Goal: Navigation & Orientation: Understand site structure

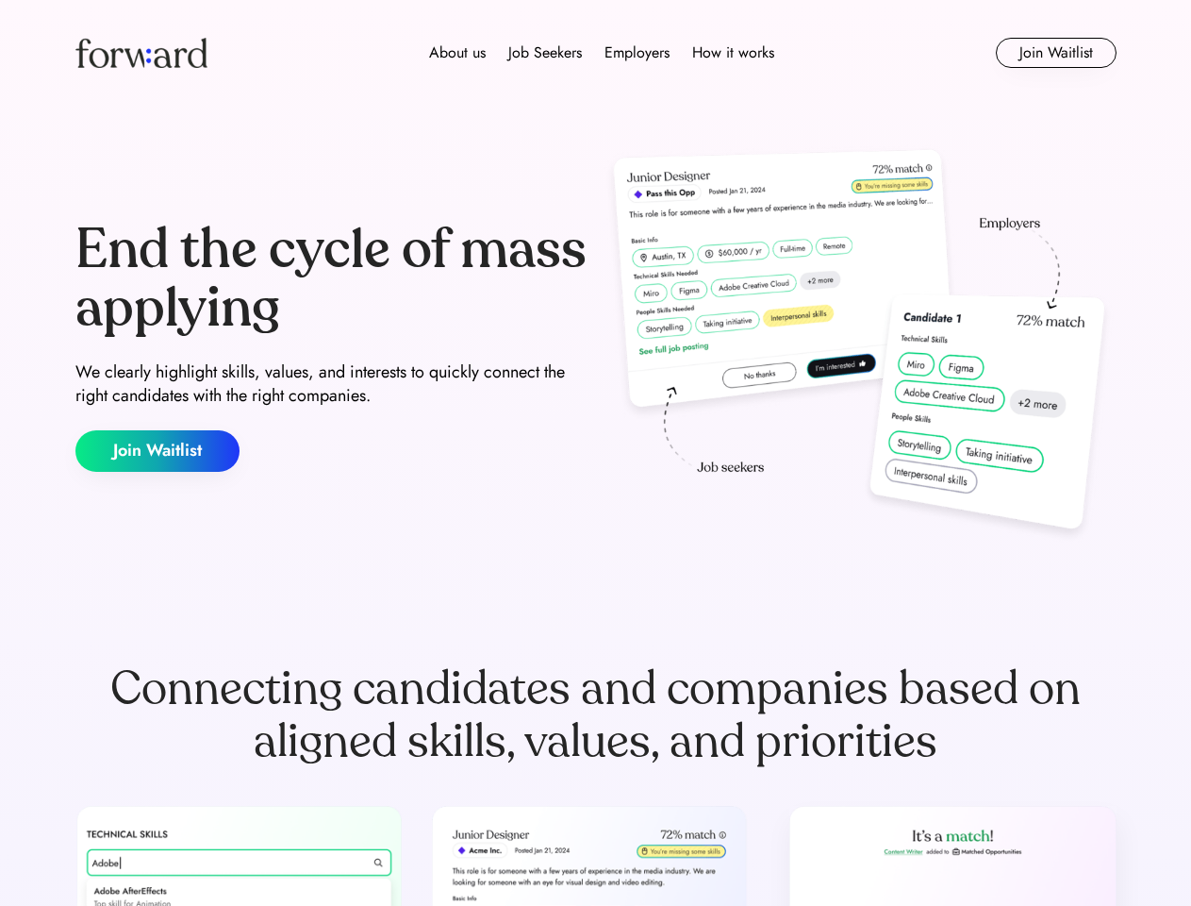
click at [595, 453] on div "End the cycle of mass applying We clearly highlight skills, values, and interes…" at bounding box center [595, 346] width 1041 height 406
click at [596, 53] on div "About us Job Seekers Employers How it works" at bounding box center [601, 53] width 743 height 23
click at [142, 53] on img at bounding box center [141, 53] width 132 height 30
click at [602, 53] on div "About us Job Seekers Employers How it works" at bounding box center [601, 53] width 743 height 23
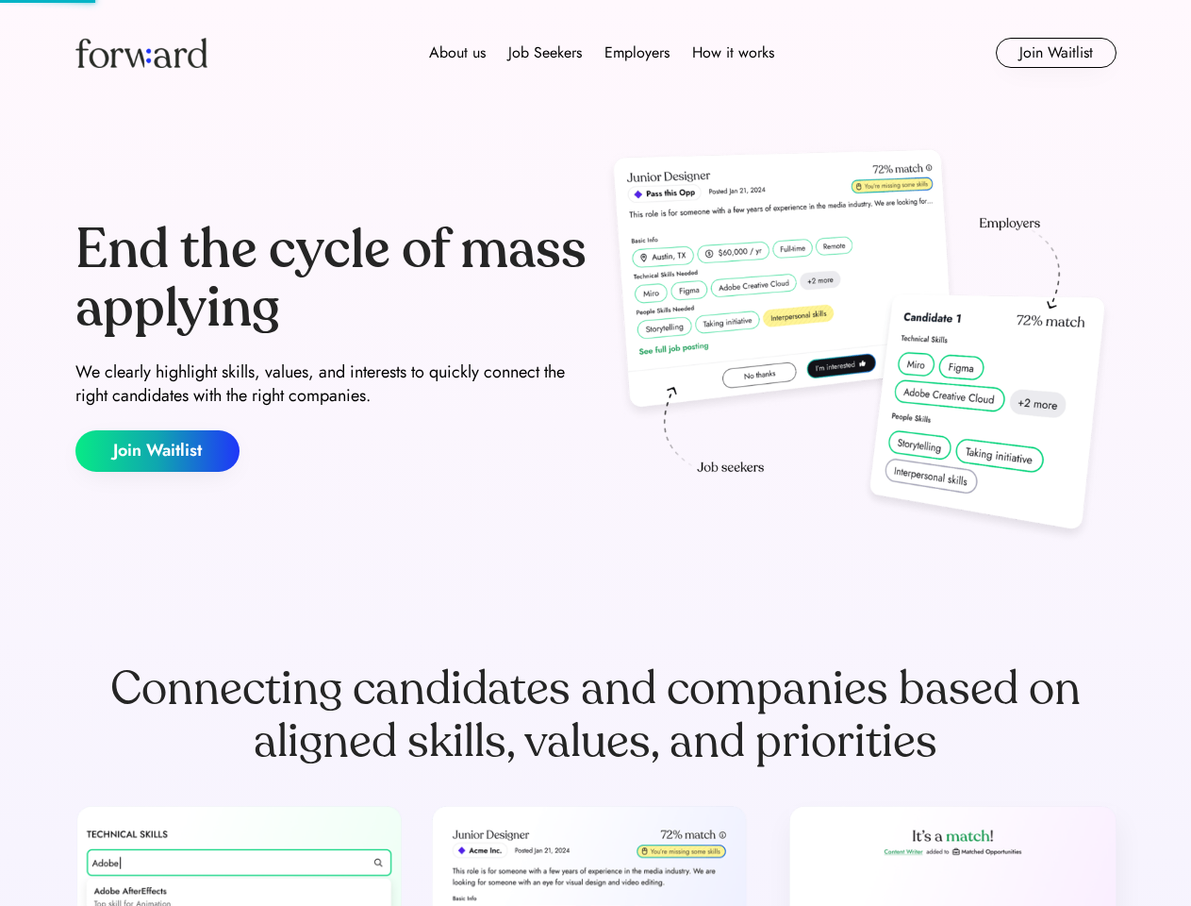
click at [458, 53] on div "About us" at bounding box center [457, 53] width 57 height 23
click at [545, 53] on div "Job Seekers" at bounding box center [545, 53] width 74 height 23
click at [637, 53] on div "Employers" at bounding box center [637, 53] width 65 height 23
click at [732, 53] on div "How it works" at bounding box center [733, 53] width 82 height 23
click at [1056, 53] on button "Join Waitlist" at bounding box center [1056, 53] width 121 height 30
